Goal: Information Seeking & Learning: Learn about a topic

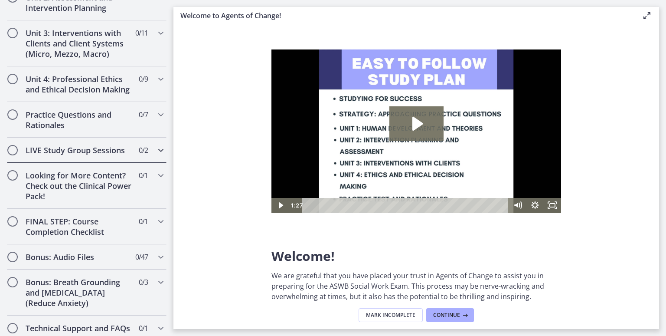
scroll to position [731, 0]
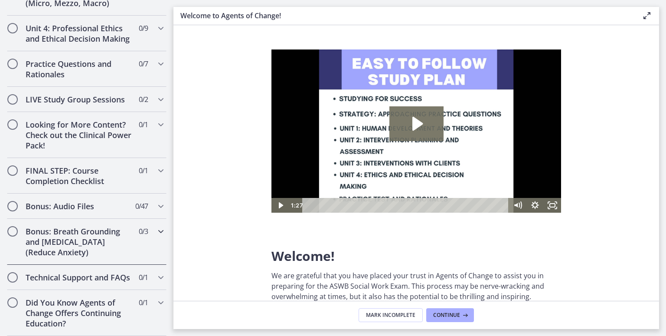
click at [57, 226] on h2 "Bonus: Breath Grounding and [MEDICAL_DATA] (Reduce Anxiety)" at bounding box center [79, 241] width 106 height 31
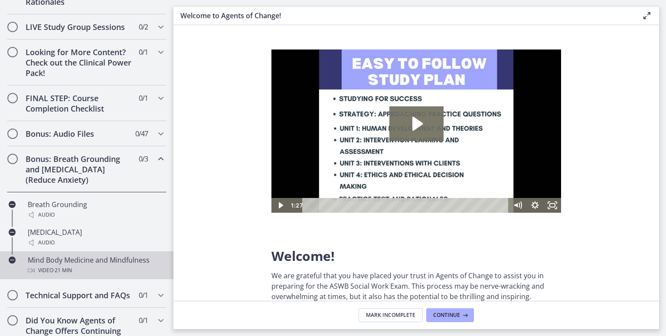
scroll to position [477, 0]
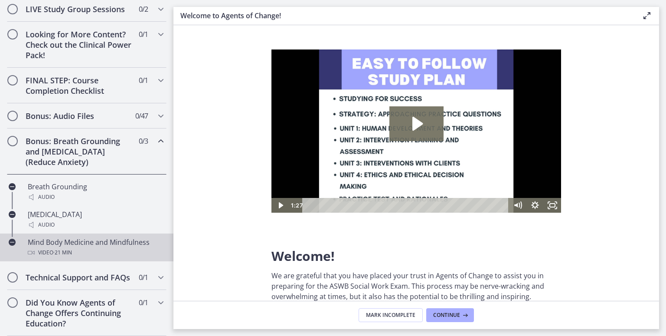
click at [114, 247] on div "Video · 21 min" at bounding box center [95, 252] width 135 height 10
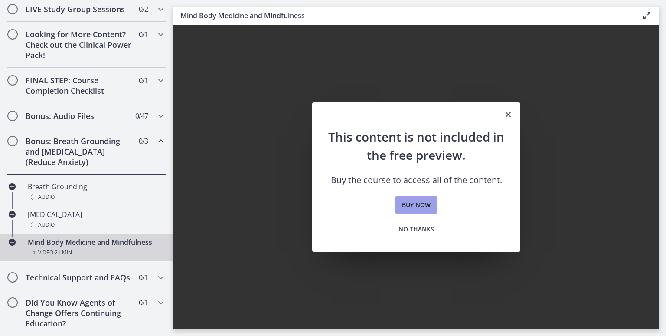
click at [400, 210] on link "Buy now" at bounding box center [416, 204] width 42 height 17
